Goal: Task Accomplishment & Management: Use online tool/utility

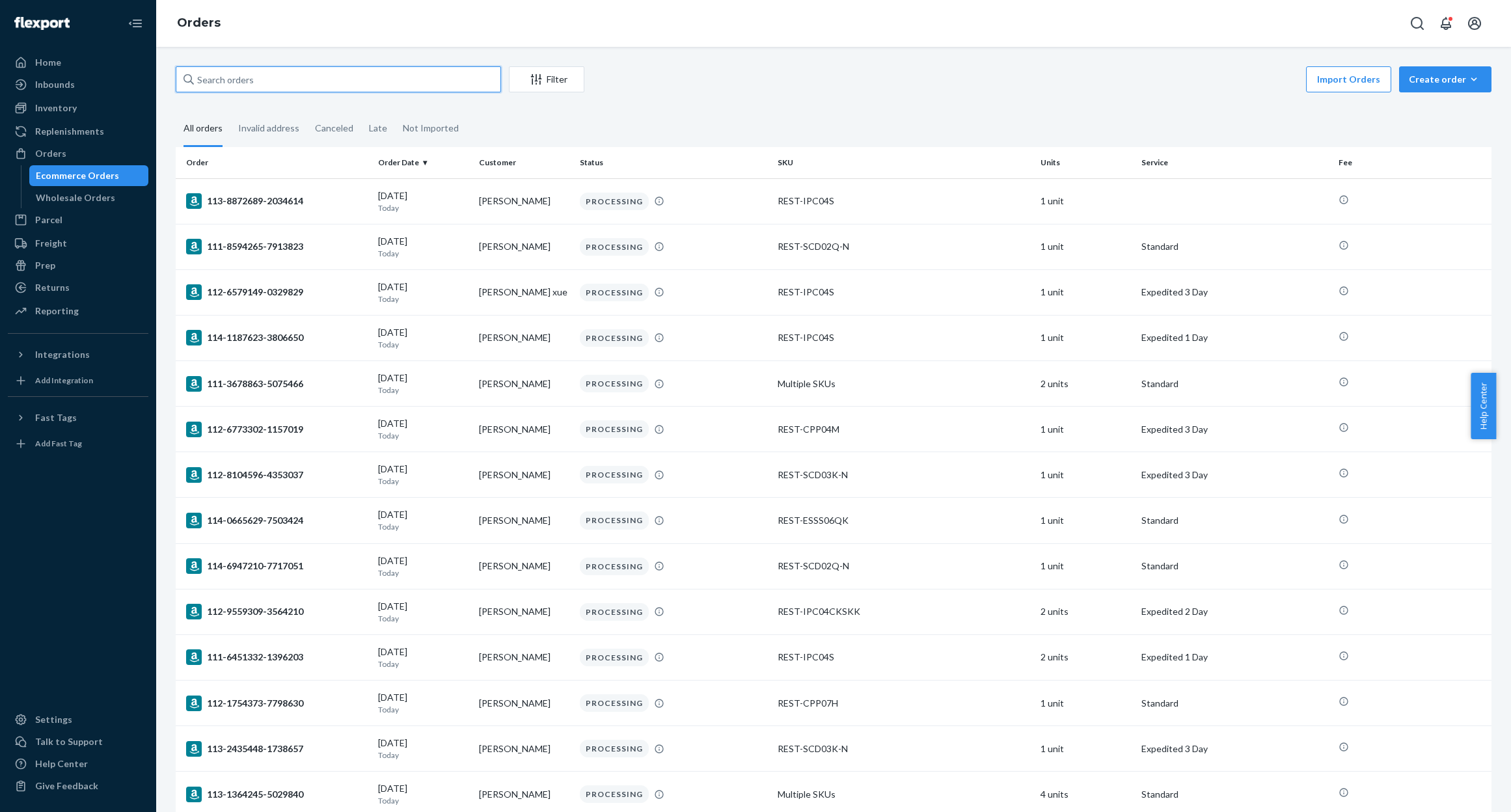
click at [243, 91] on input "text" at bounding box center [338, 79] width 326 height 26
paste input "#US25320959"
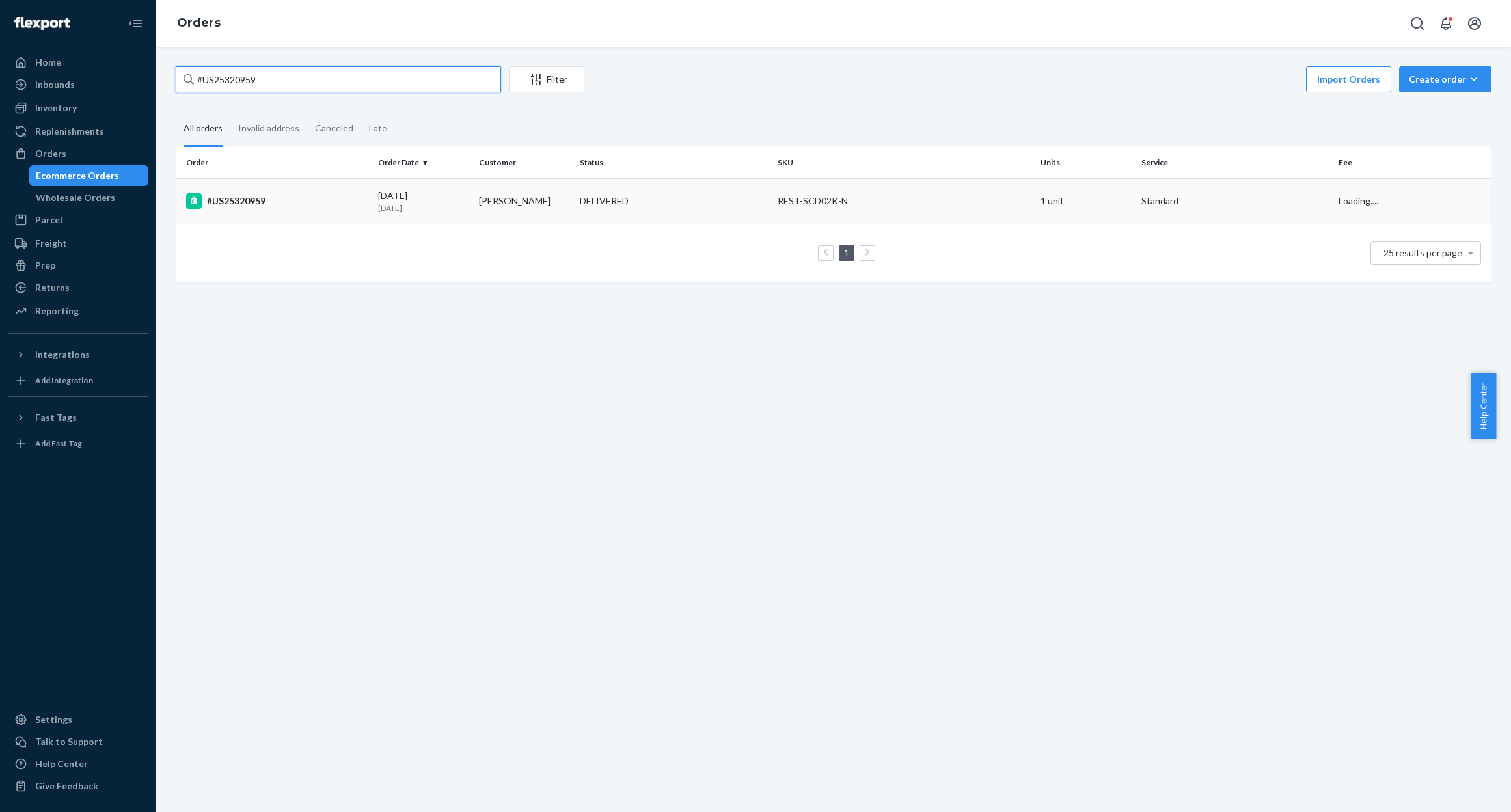
type input "#US25320959"
click at [509, 205] on td "[PERSON_NAME]" at bounding box center [524, 201] width 101 height 46
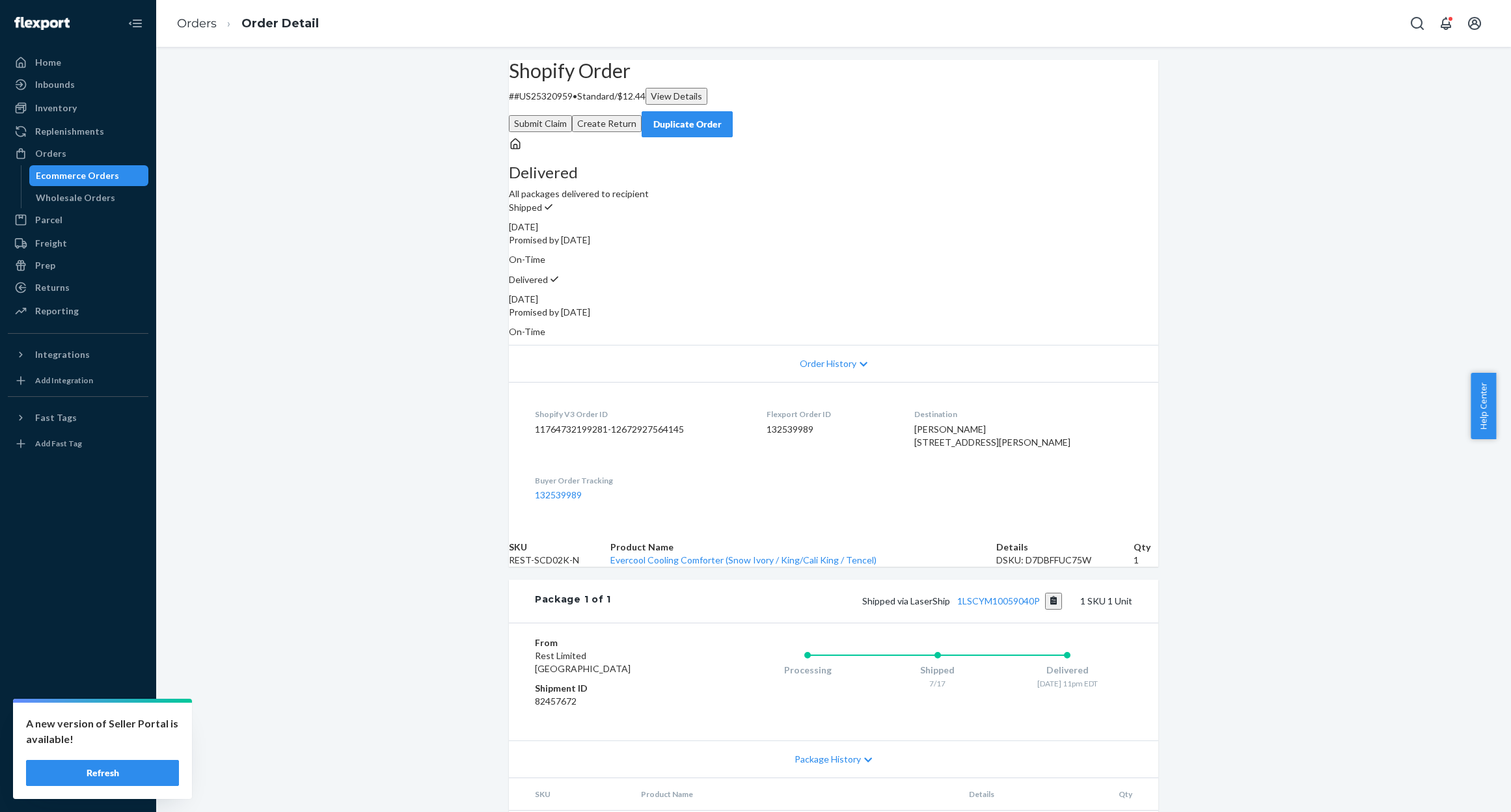
click at [642, 116] on button "Create Return" at bounding box center [607, 124] width 70 height 17
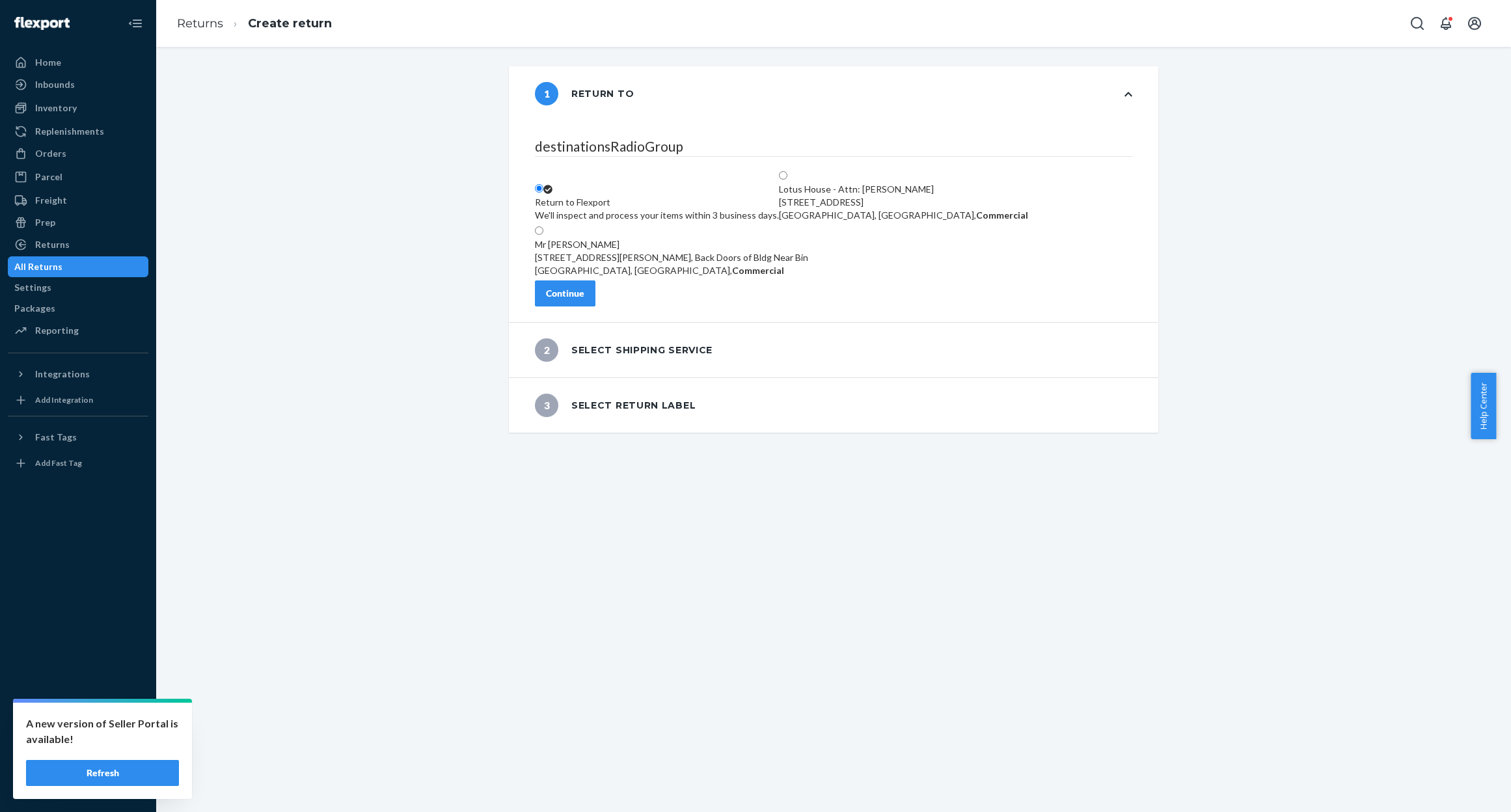
click at [872, 183] on div "Lotus House - Attn: [PERSON_NAME] [STREET_ADDRESS], Commercial" at bounding box center [903, 202] width 249 height 39
click at [788, 171] on input "Lotus House - Attn: [PERSON_NAME] [STREET_ADDRESS], Commercial" at bounding box center [783, 175] width 8 height 8
radio input "true"
click at [584, 299] on div "Continue" at bounding box center [565, 293] width 38 height 13
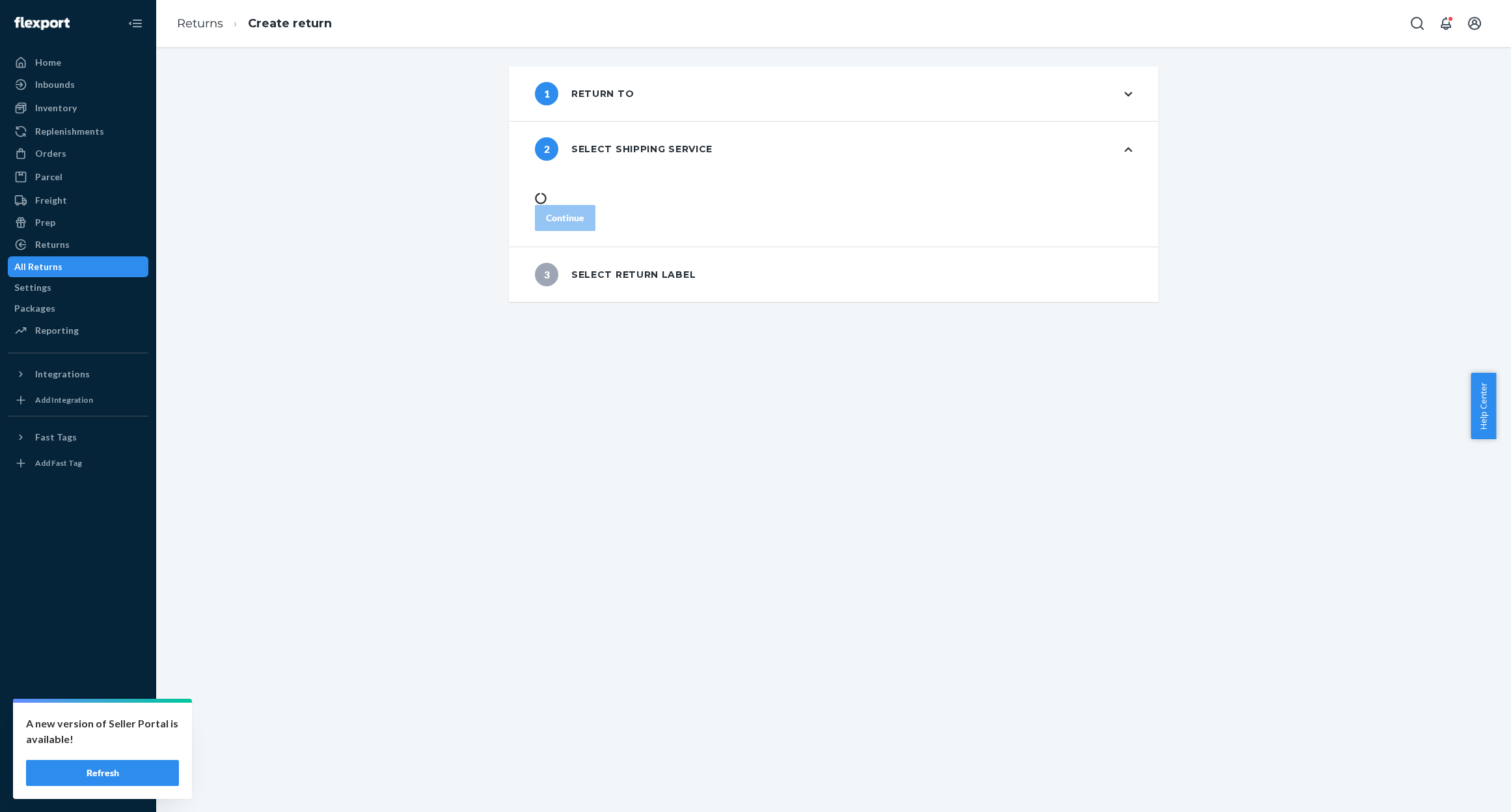
click at [391, 598] on div "1 Return to 2 Select shipping service Continue 3 Select return label" at bounding box center [834, 429] width 1355 height 765
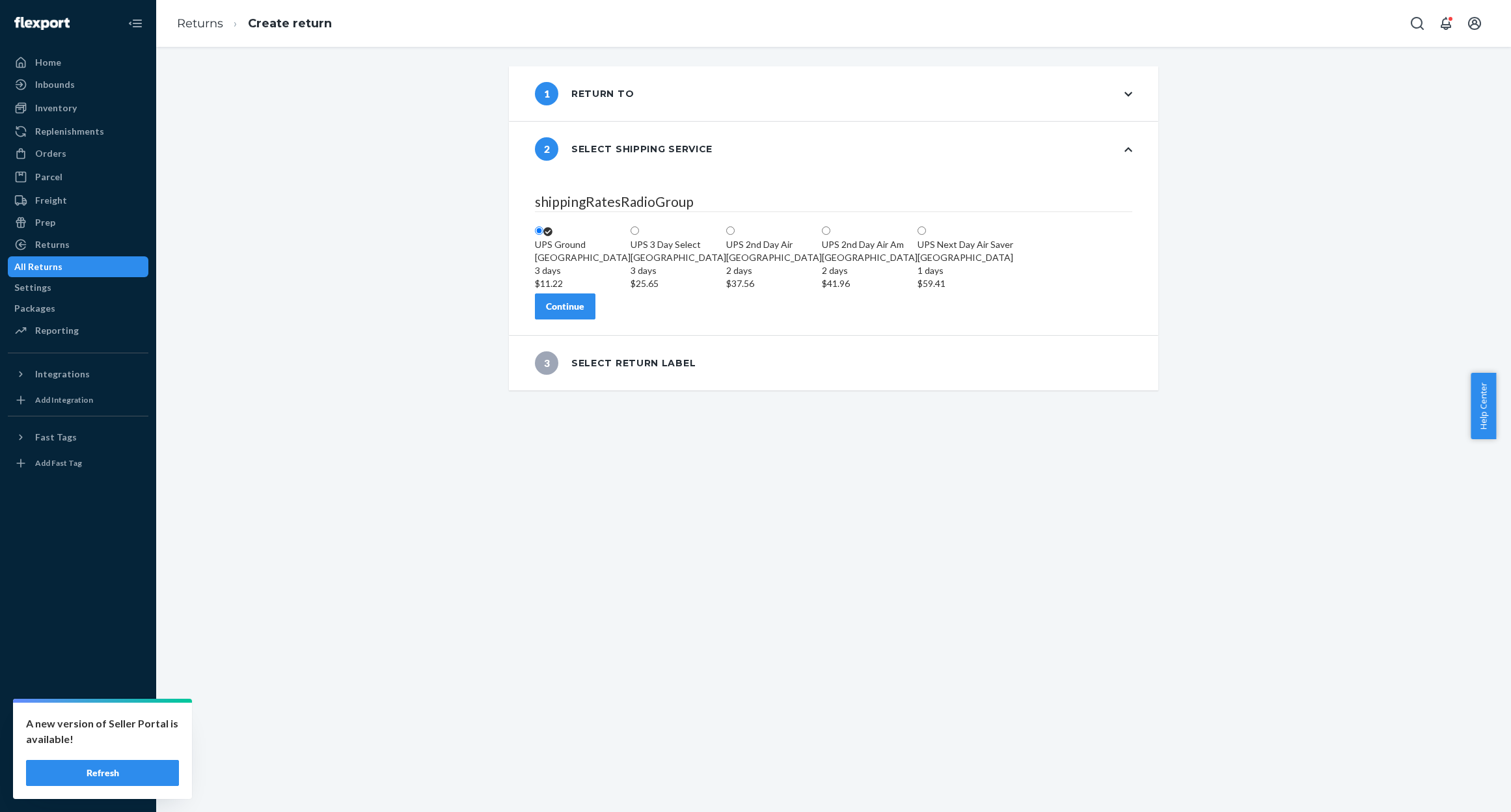
click at [586, 320] on button "Continue" at bounding box center [565, 306] width 61 height 26
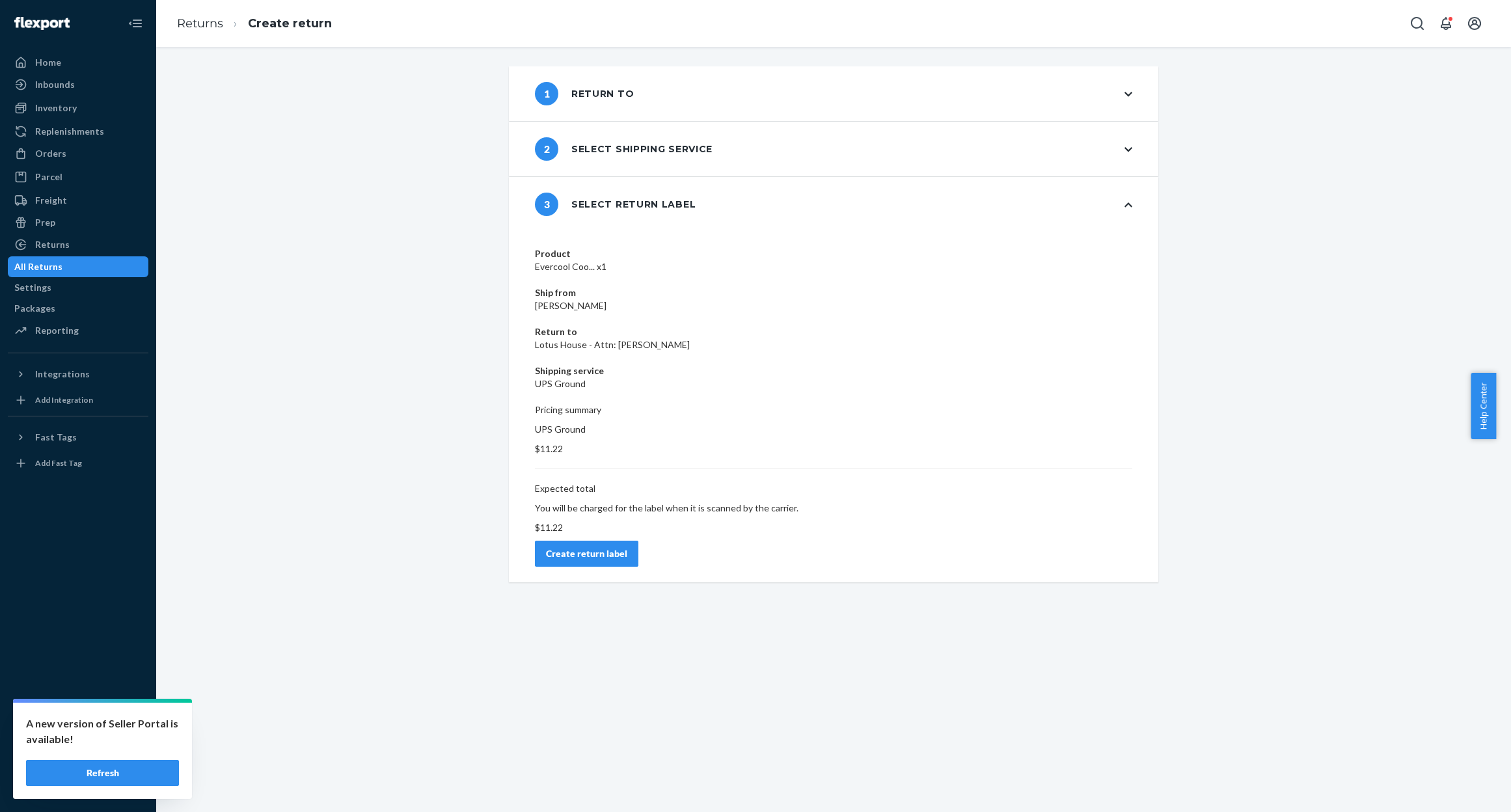
click at [638, 541] on button "Create return label" at bounding box center [587, 554] width 104 height 26
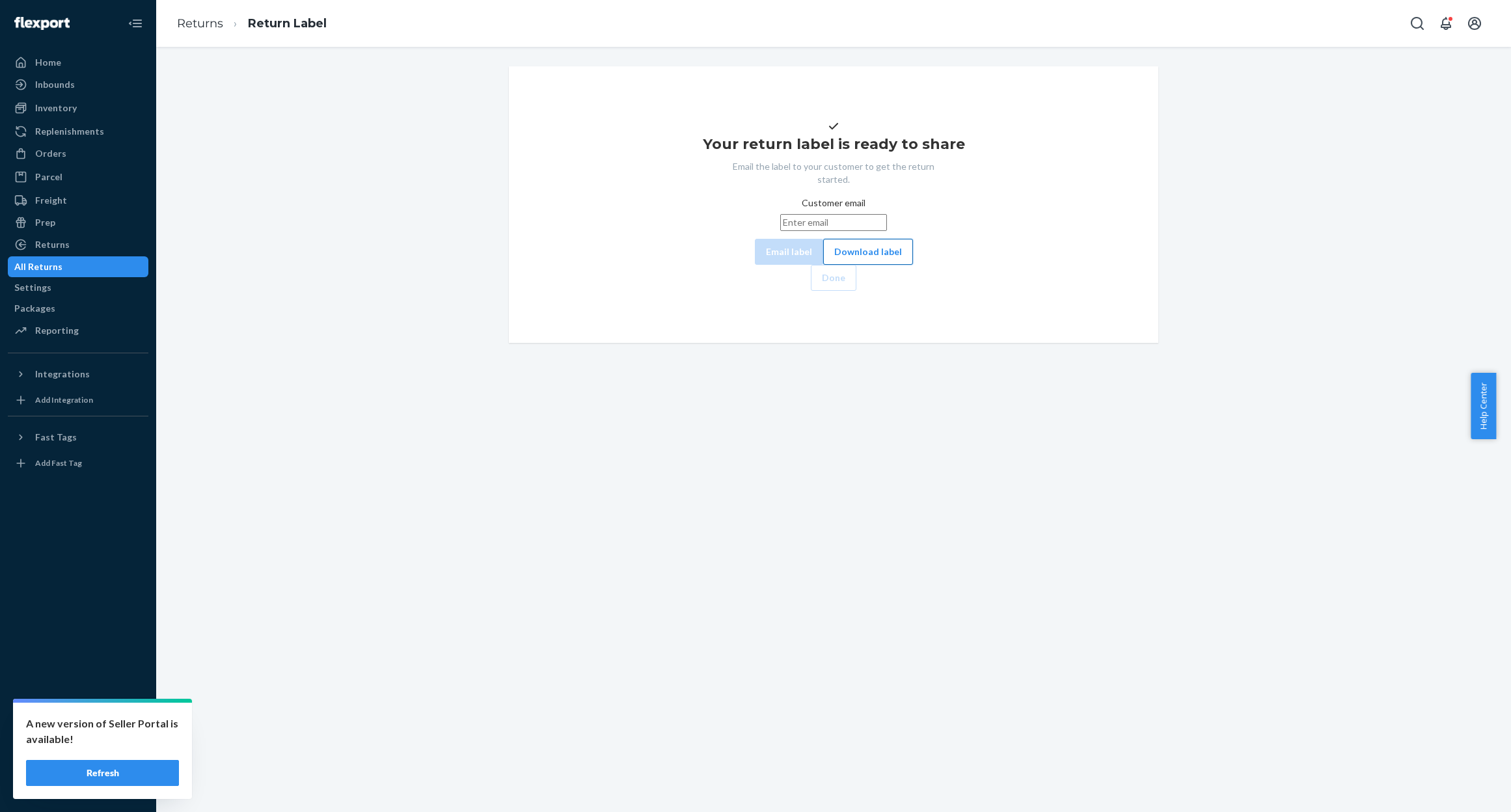
click at [824, 265] on button "Download label" at bounding box center [869, 251] width 90 height 26
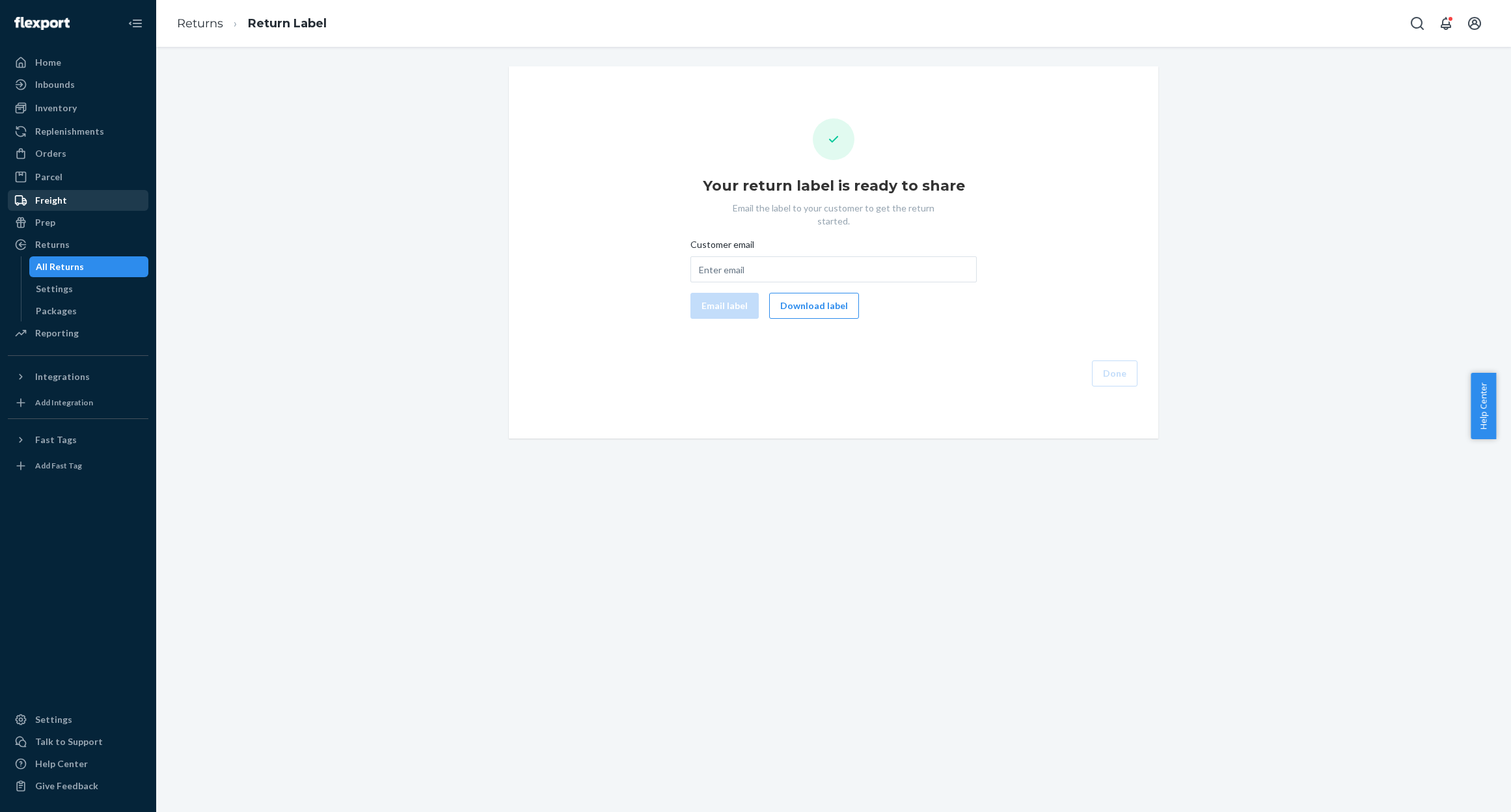
drag, startPoint x: 55, startPoint y: 149, endPoint x: 63, endPoint y: 203, distance: 54.6
click at [55, 149] on div "Orders" at bounding box center [51, 154] width 32 height 13
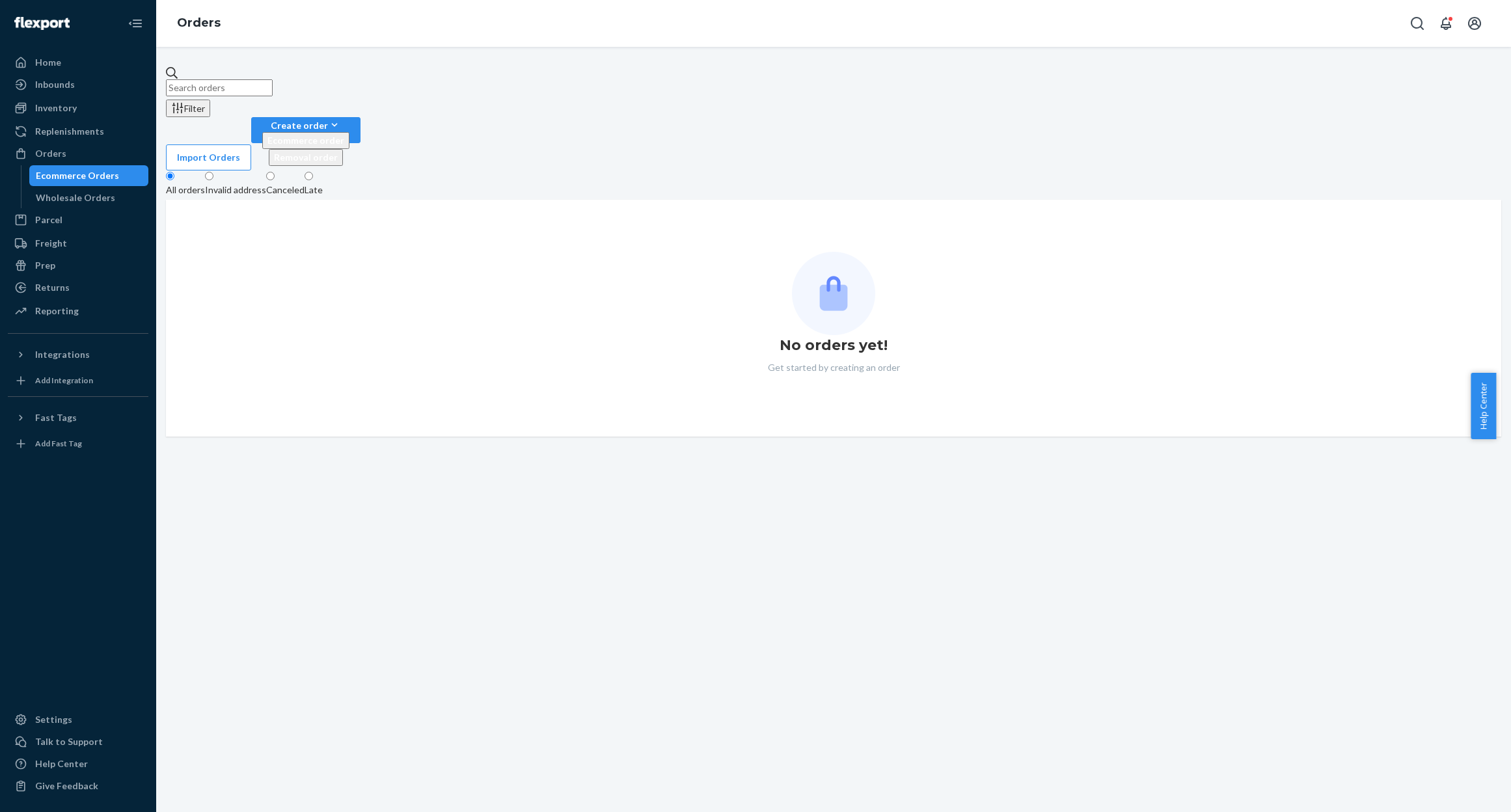
click at [331, 62] on div "Filter Import Orders Create order Ecommerce order Removal order All orders Inva…" at bounding box center [834, 429] width 1355 height 765
click at [273, 84] on input "text" at bounding box center [219, 88] width 106 height 17
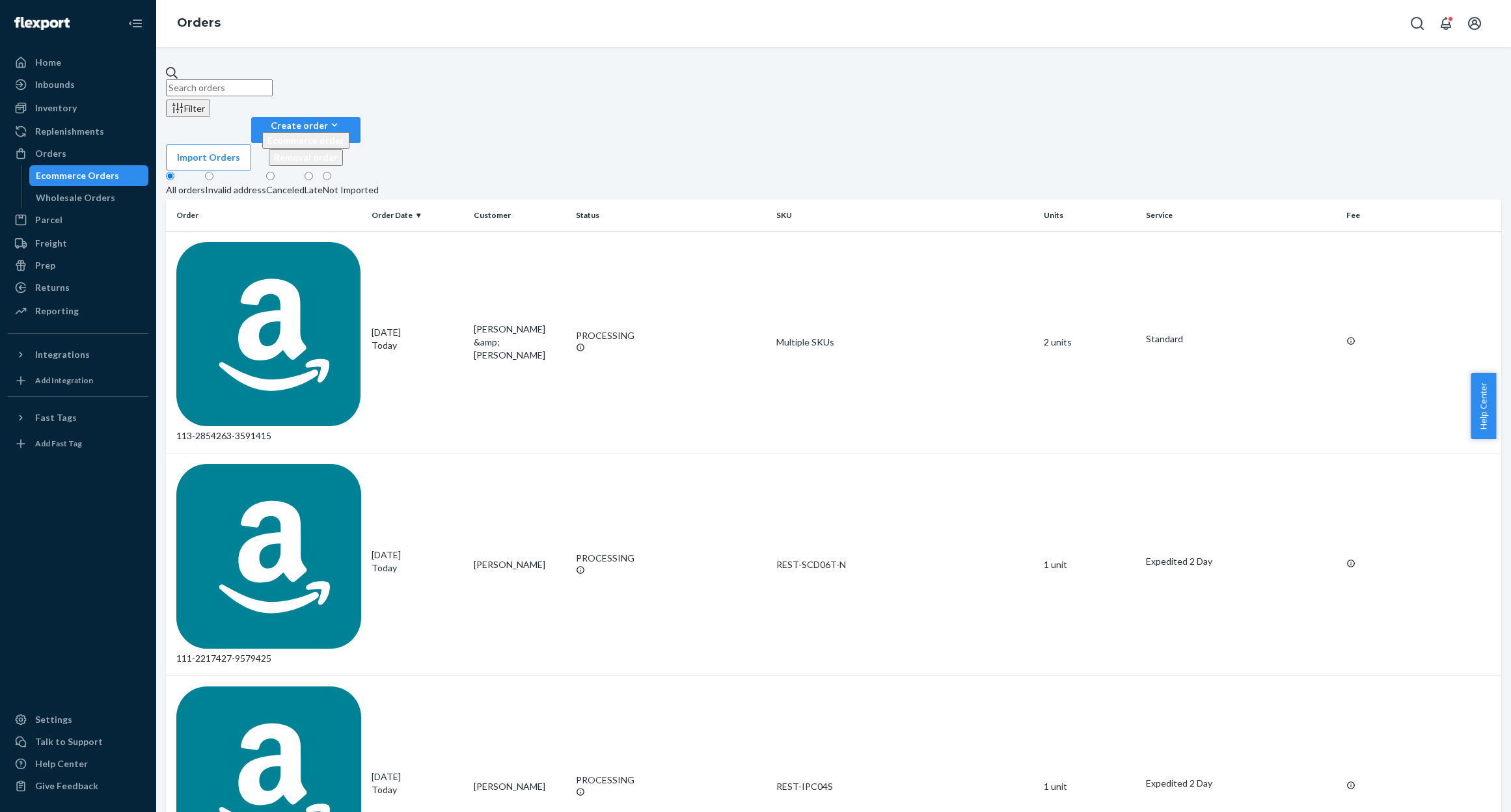
paste input "#PD1407280"
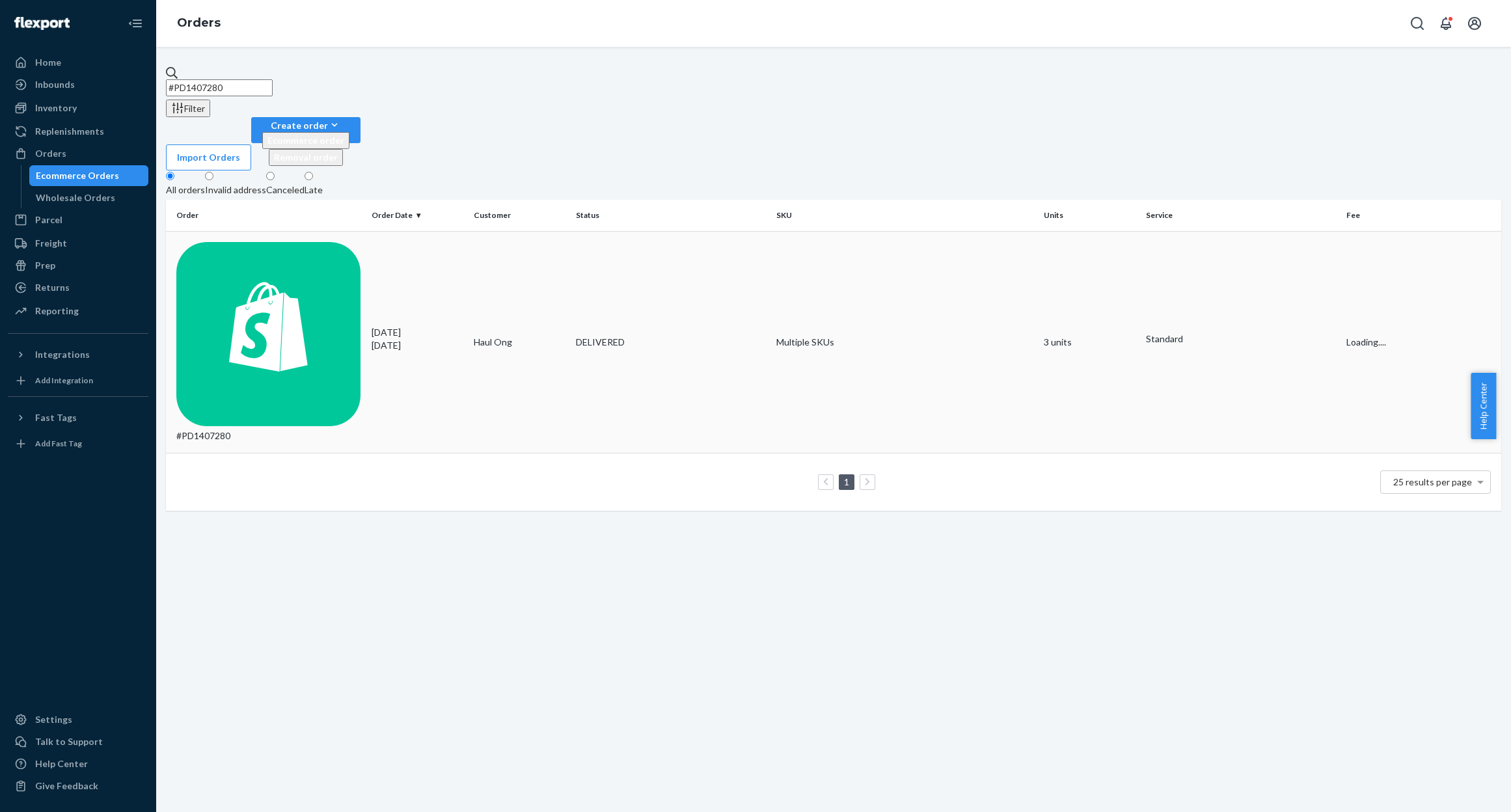
type input "#PD1407280"
click at [752, 336] on div "DELIVERED" at bounding box center [671, 342] width 190 height 13
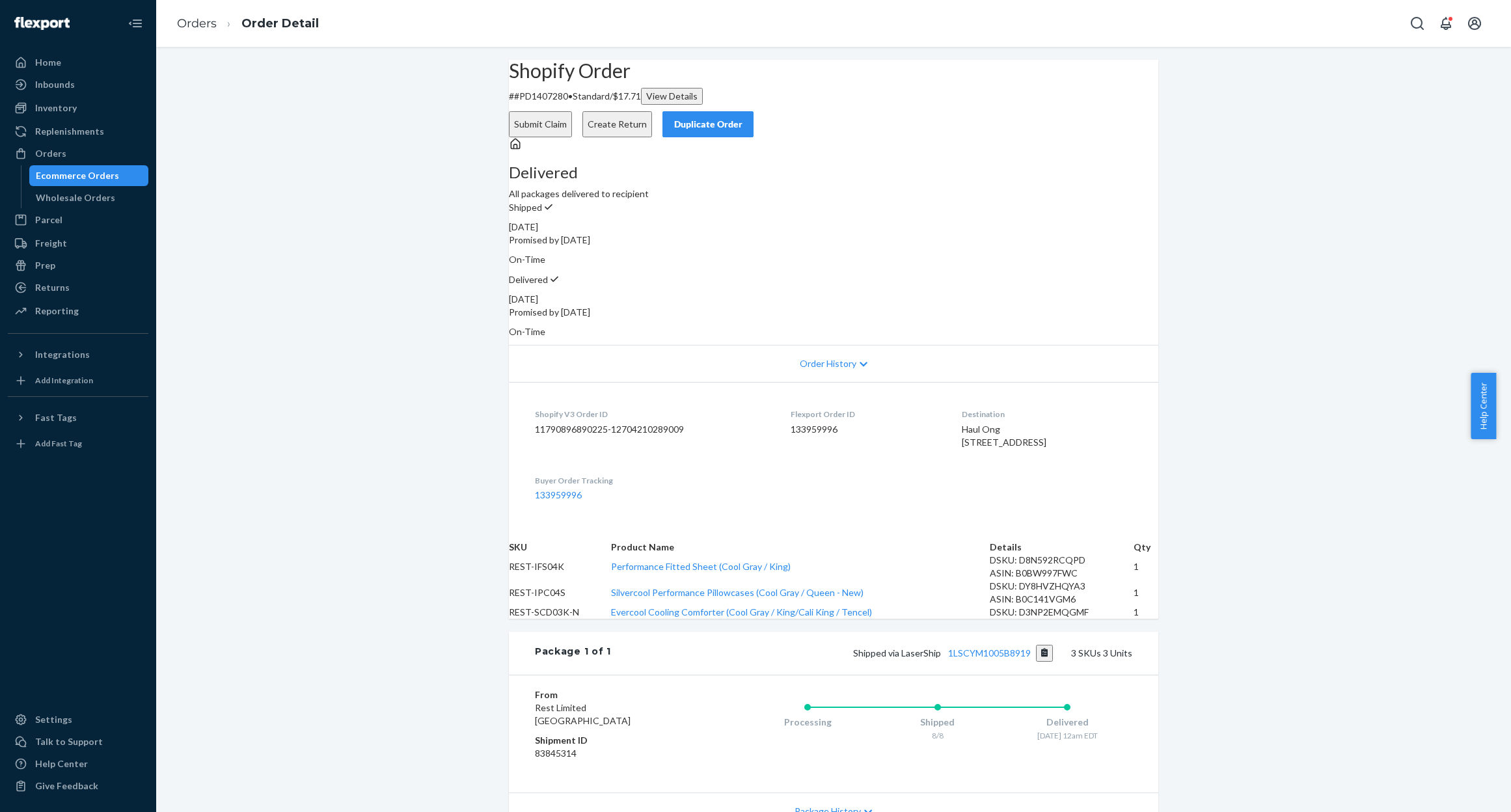
drag, startPoint x: 968, startPoint y: 110, endPoint x: 1119, endPoint y: 451, distance: 372.9
click at [652, 111] on button "Create Return" at bounding box center [618, 124] width 70 height 26
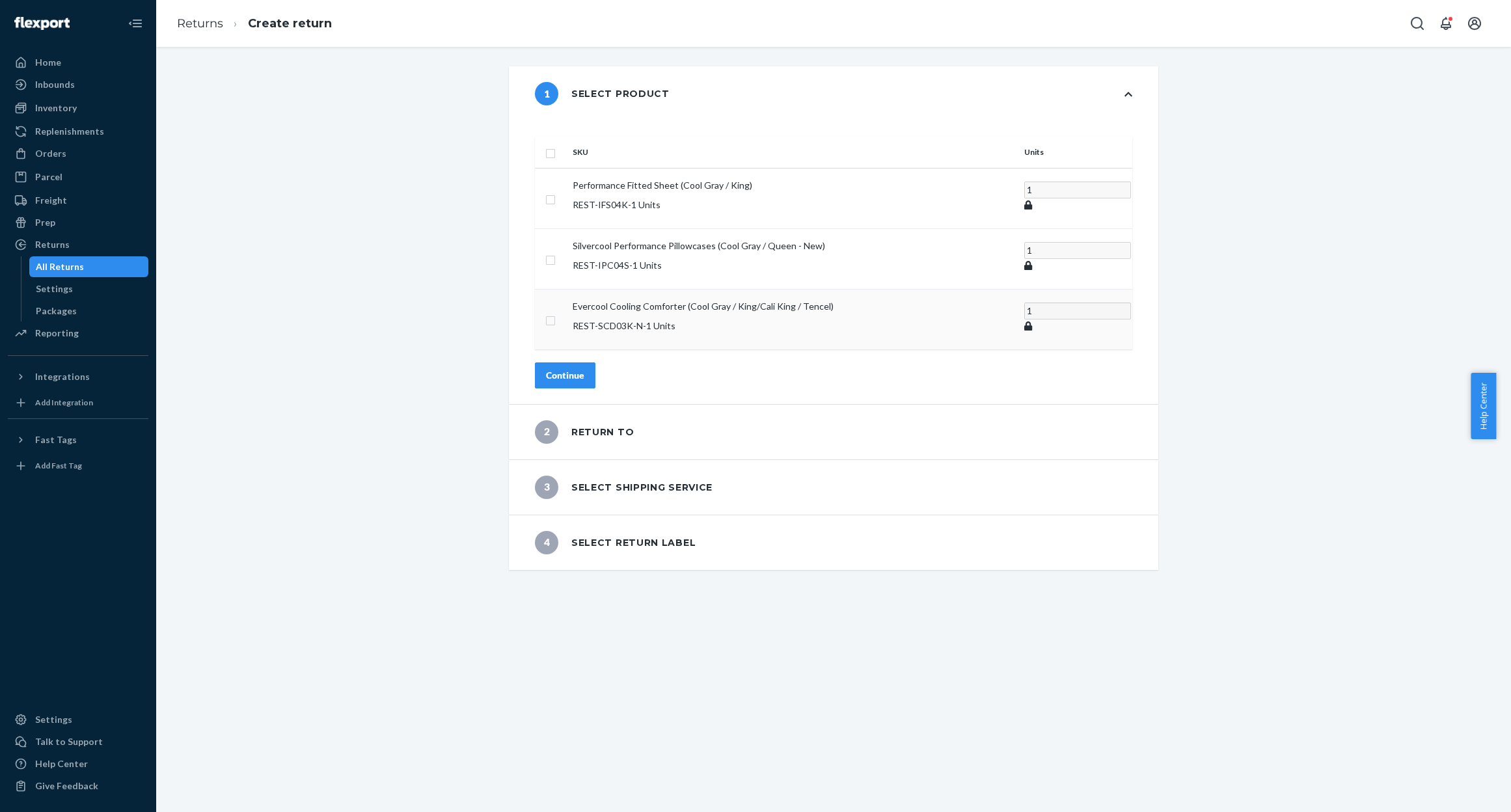
click at [556, 312] on input "checkbox" at bounding box center [550, 319] width 11 height 13
checkbox input "true"
click at [576, 369] on div "Continue" at bounding box center [565, 376] width 38 height 13
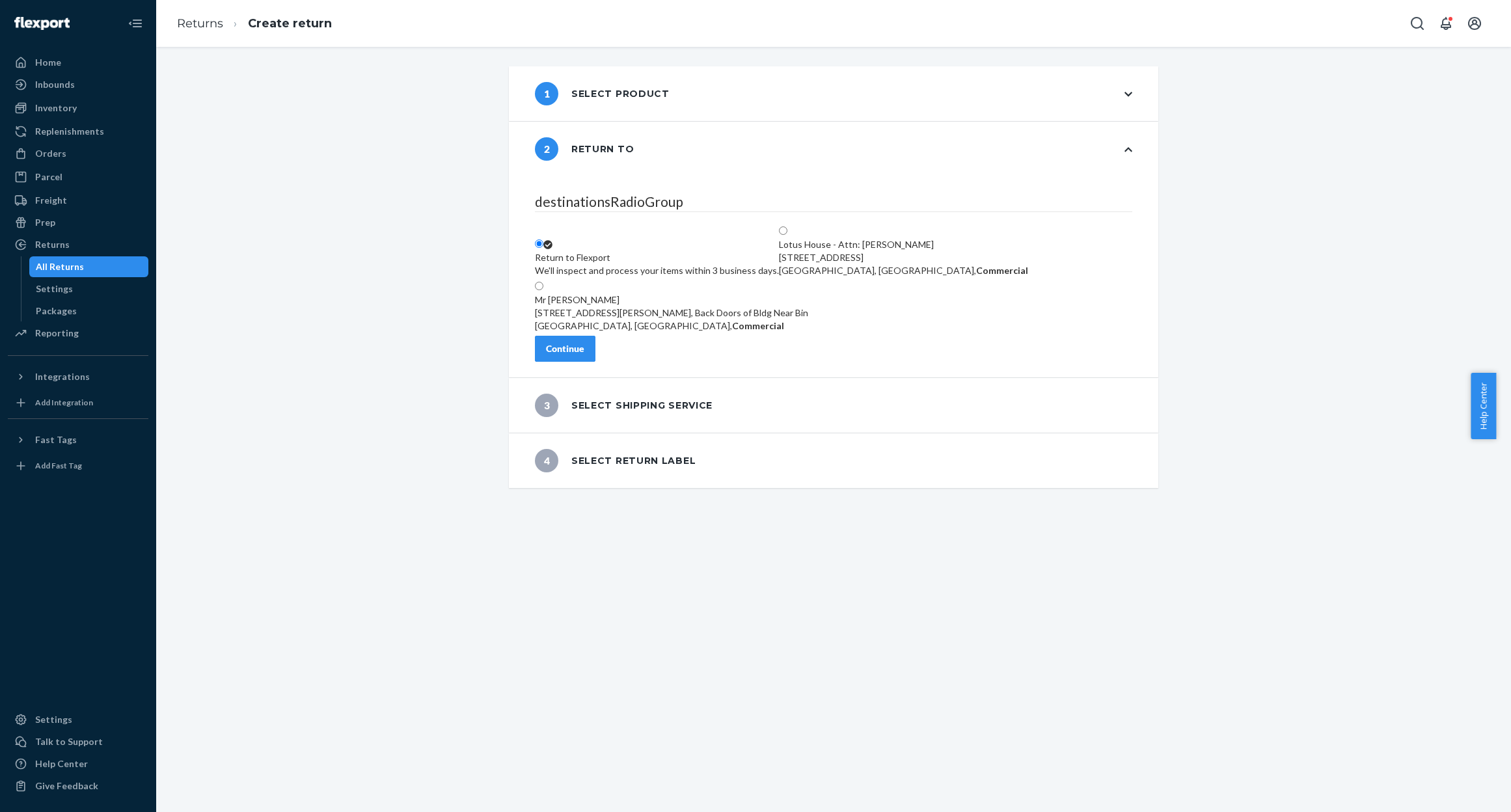
click at [930, 251] on div "[STREET_ADDRESS]" at bounding box center [903, 258] width 249 height 13
click at [788, 227] on input "Lotus House - Attn: [PERSON_NAME] [STREET_ADDRESS], Commercial" at bounding box center [783, 231] width 8 height 8
radio input "true"
click at [596, 362] on button "Continue" at bounding box center [565, 348] width 61 height 26
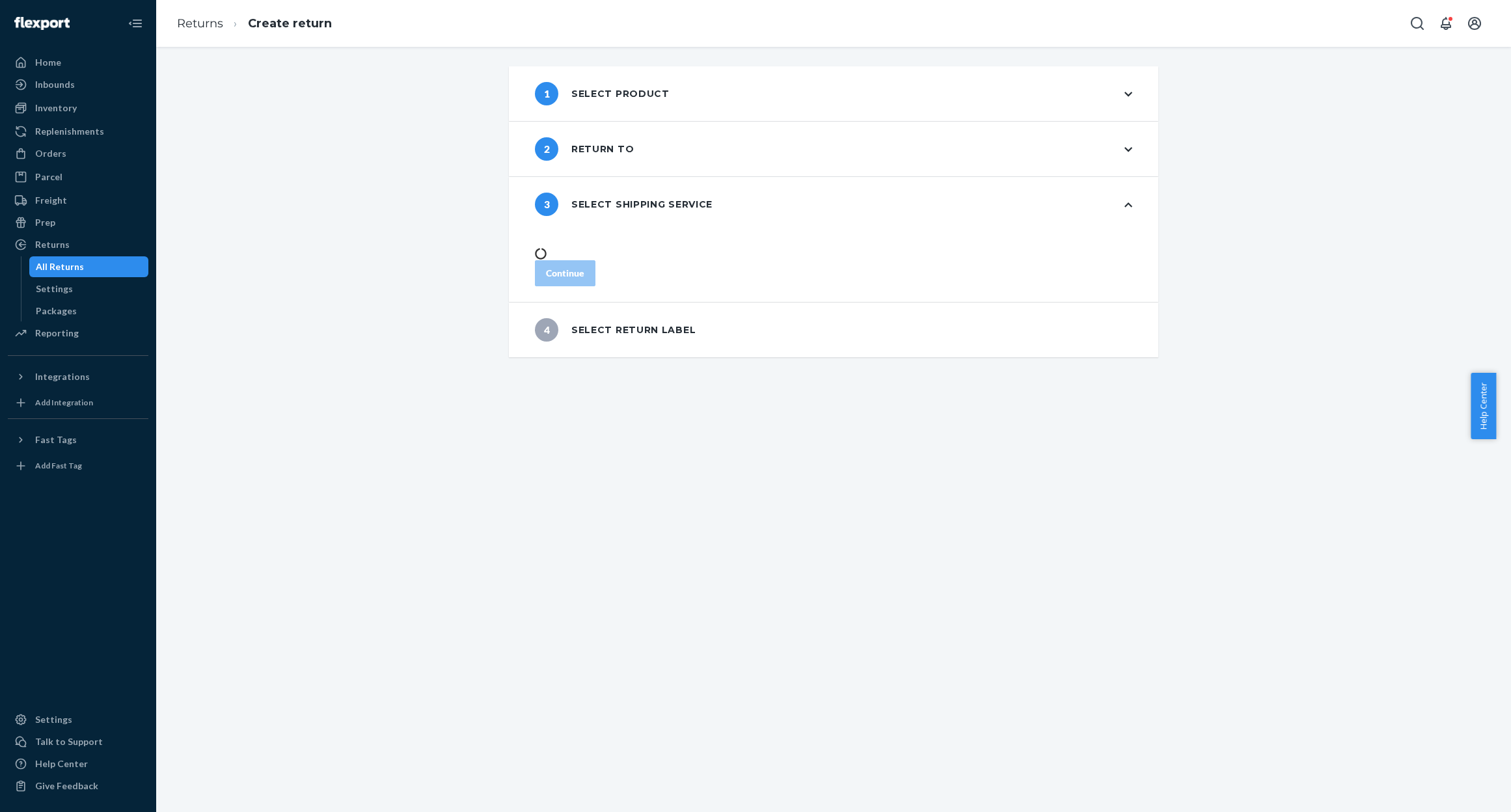
click at [1322, 502] on div "1 Select product 2 Return to 3 Select shipping service Continue 4 Select return…" at bounding box center [834, 429] width 1355 height 765
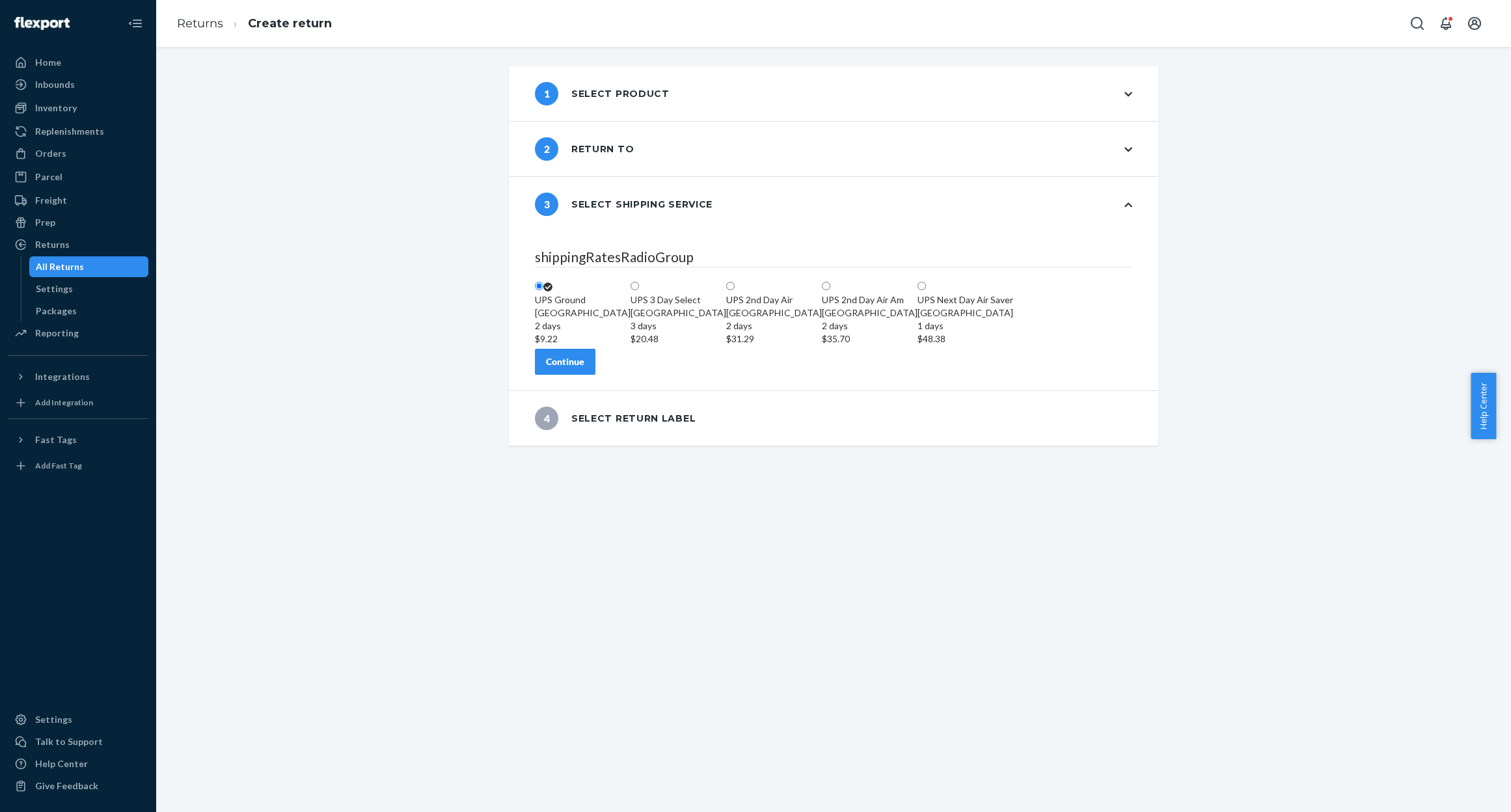
click at [596, 375] on button "Continue" at bounding box center [565, 362] width 61 height 26
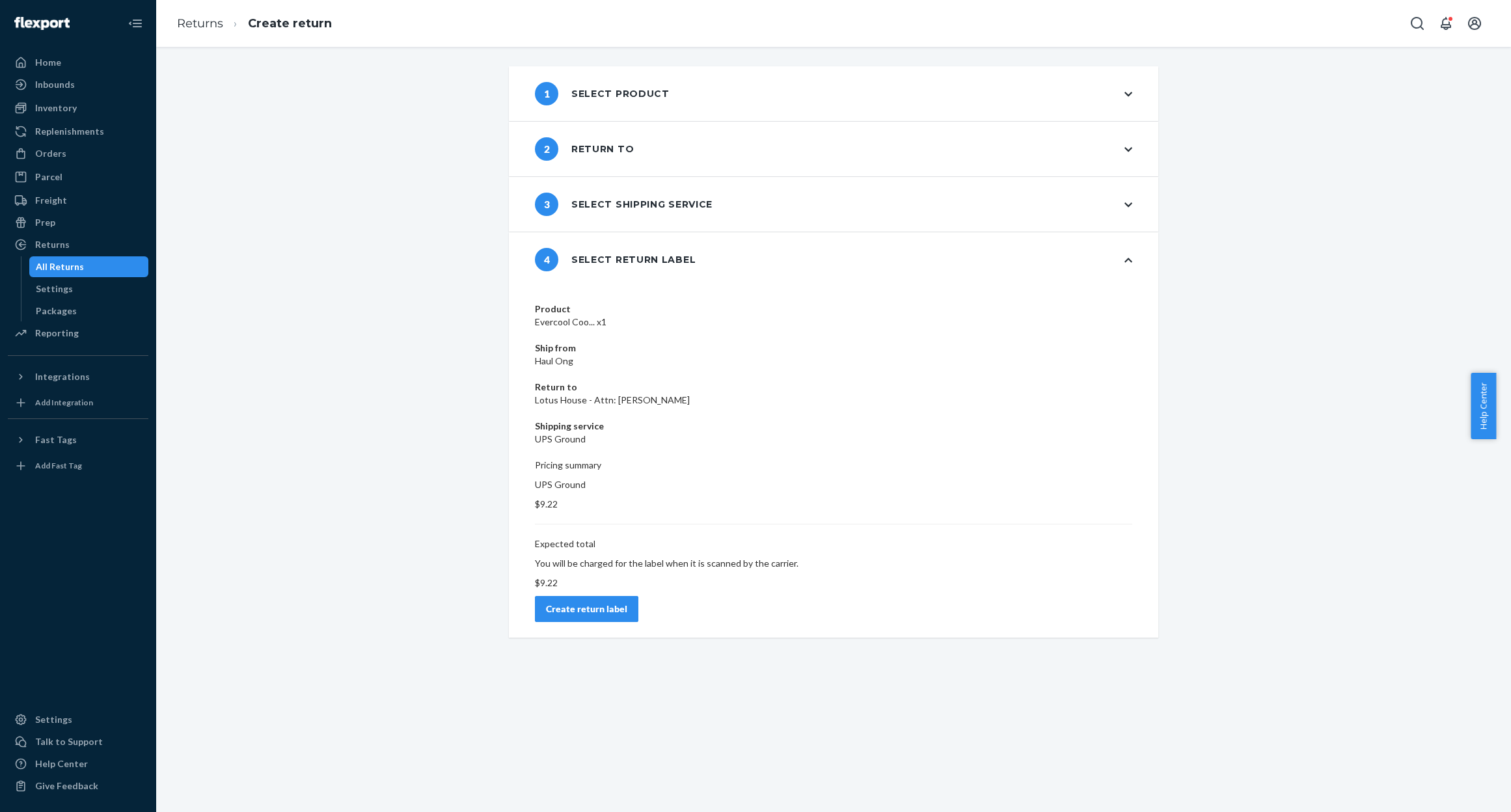
click at [628, 603] on div "Create return label" at bounding box center [587, 609] width 81 height 13
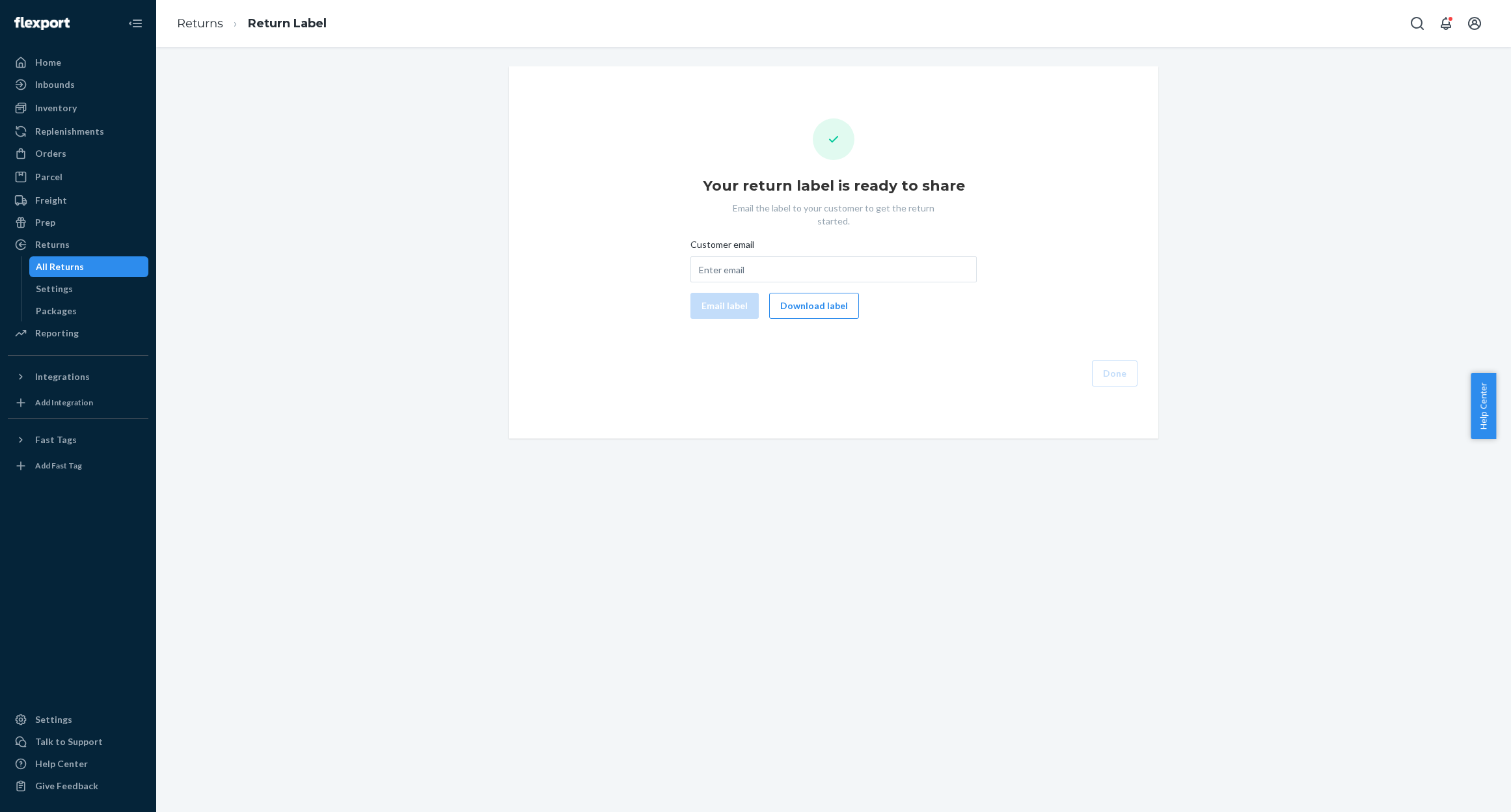
drag, startPoint x: 794, startPoint y: 295, endPoint x: 1445, endPoint y: 609, distance: 722.8
click at [794, 295] on button "Download label" at bounding box center [815, 305] width 90 height 26
